Goal: Task Accomplishment & Management: Manage account settings

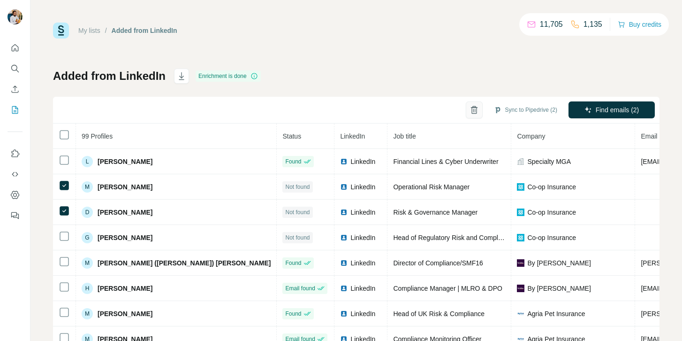
click at [472, 114] on button "button" at bounding box center [474, 109] width 17 height 17
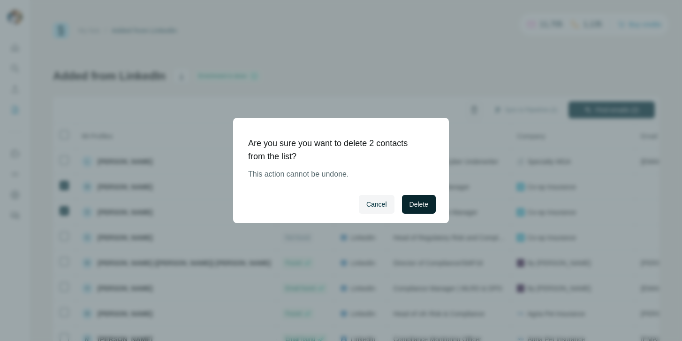
click at [425, 198] on button "Delete" at bounding box center [419, 204] width 34 height 19
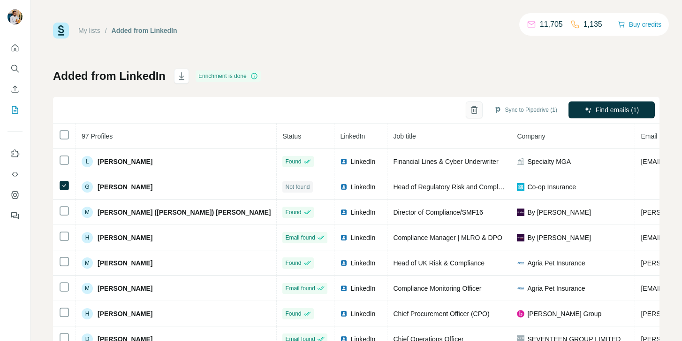
click at [472, 111] on icon "button" at bounding box center [474, 109] width 9 height 9
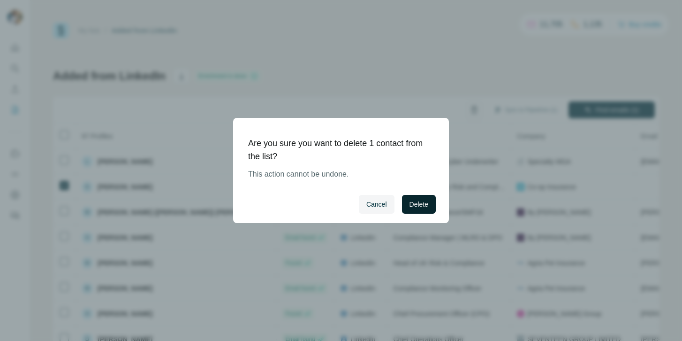
click at [415, 197] on button "Delete" at bounding box center [419, 204] width 34 height 19
